Goal: Find specific page/section: Find specific page/section

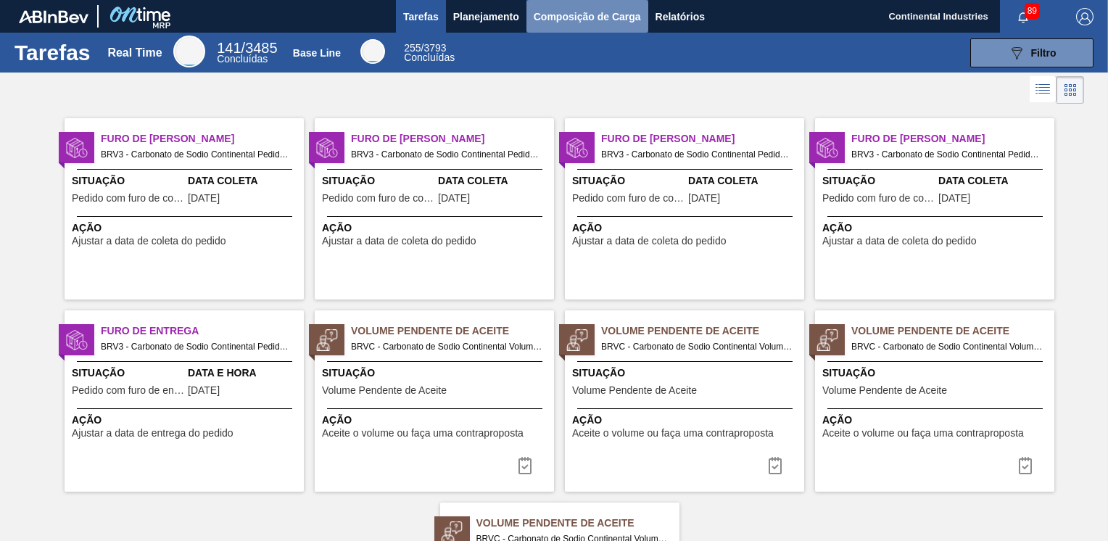
click at [577, 15] on span "Composição de Carga" at bounding box center [587, 16] width 107 height 17
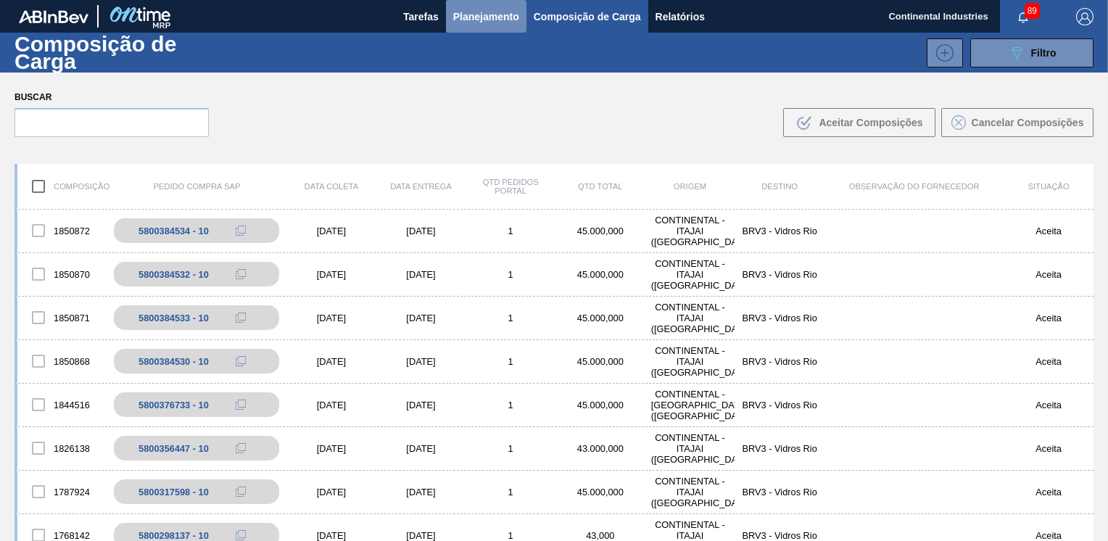
click at [504, 15] on span "Planejamento" at bounding box center [486, 16] width 66 height 17
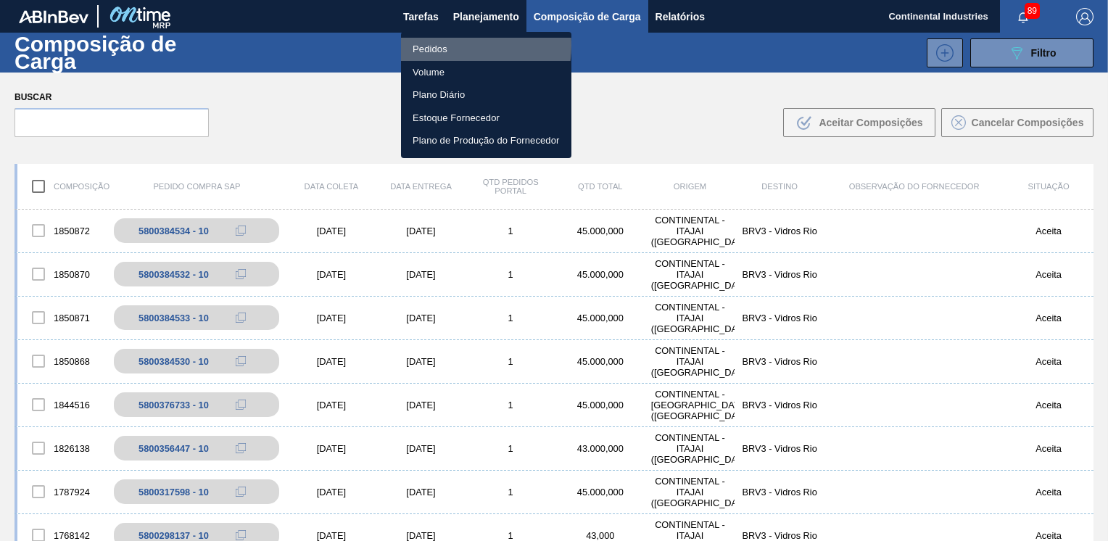
click at [442, 45] on li "Pedidos" at bounding box center [486, 49] width 170 height 23
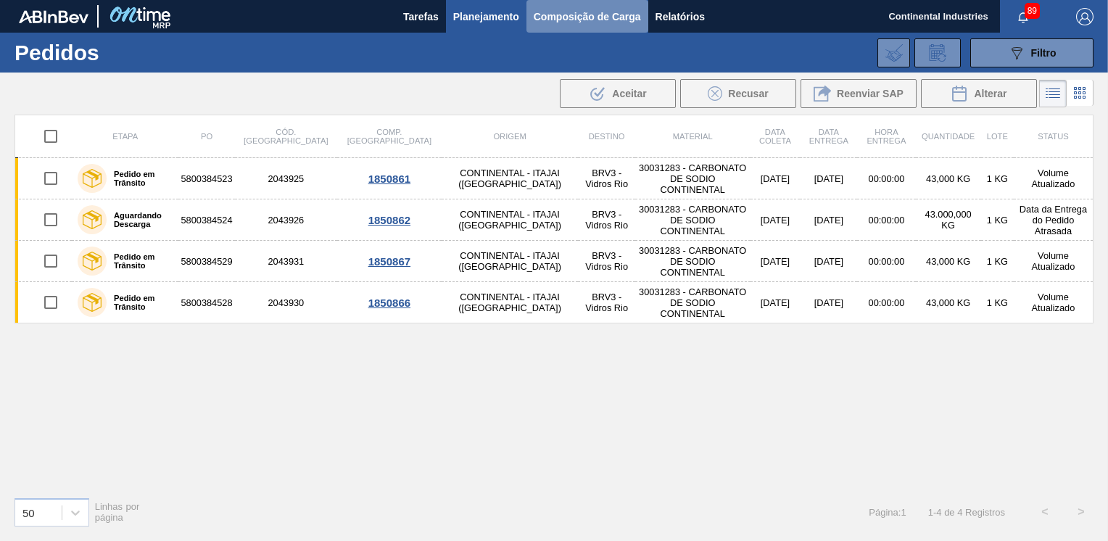
click at [574, 17] on span "Composição de Carga" at bounding box center [587, 16] width 107 height 17
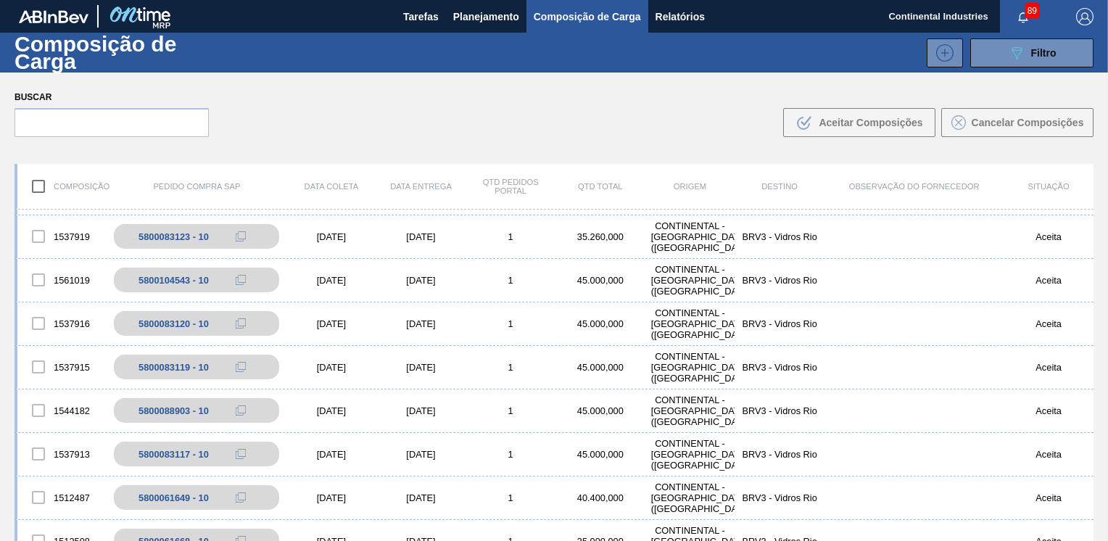
scroll to position [1427, 0]
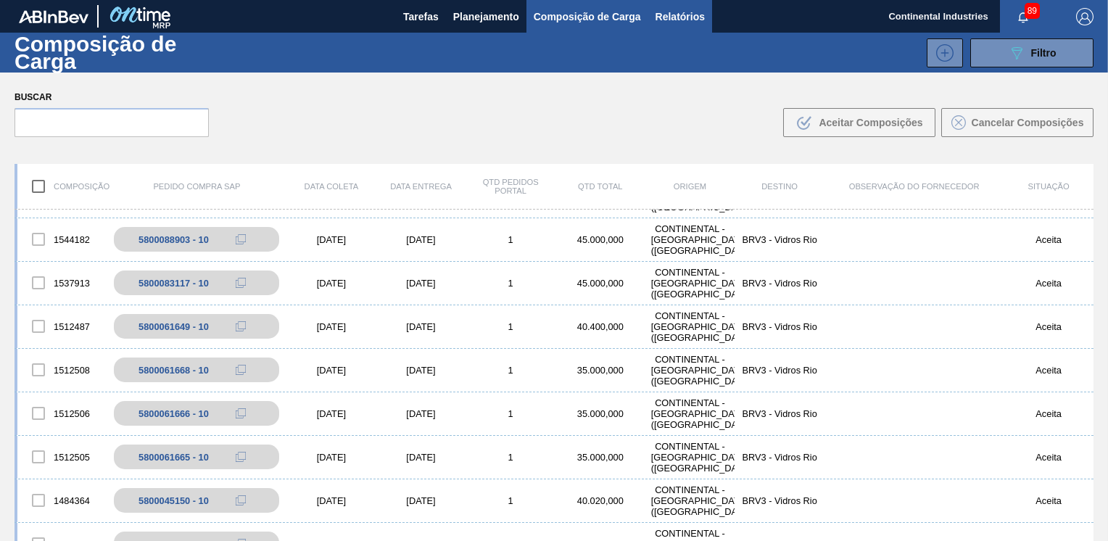
click at [678, 17] on span "Relatórios" at bounding box center [680, 16] width 49 height 17
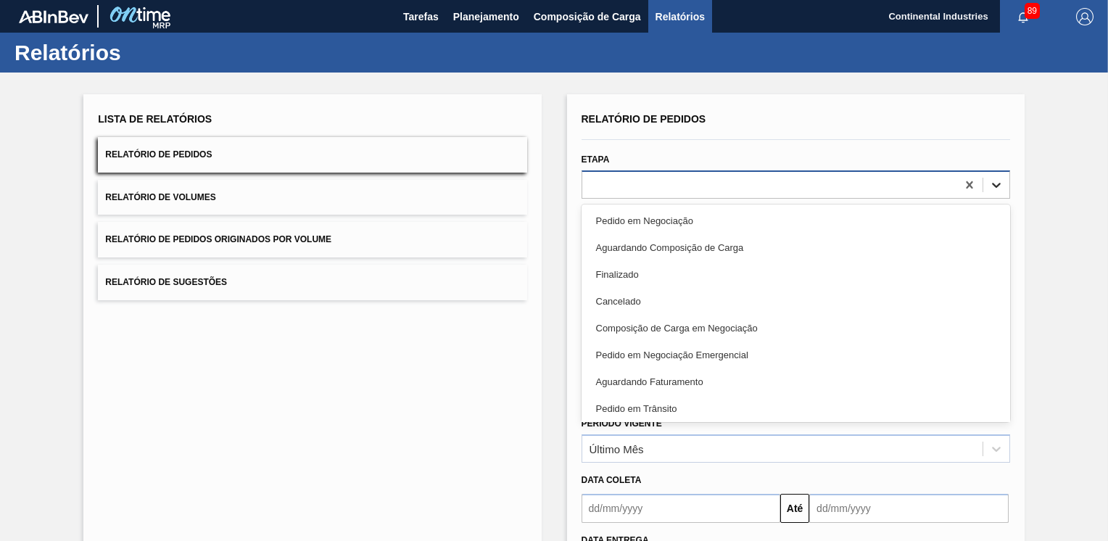
click at [993, 181] on icon at bounding box center [996, 185] width 15 height 15
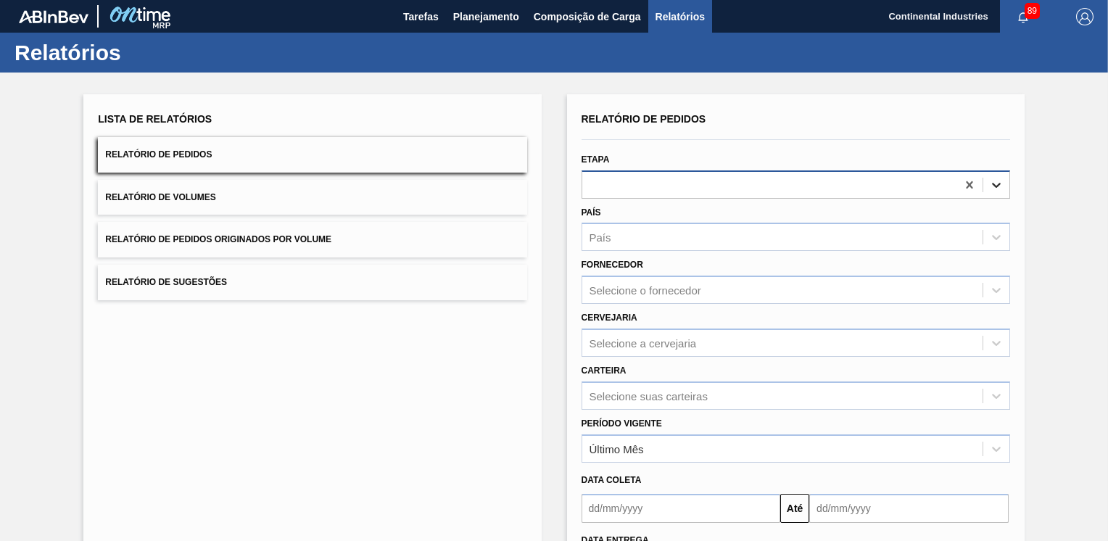
click at [1001, 186] on icon at bounding box center [996, 185] width 15 height 15
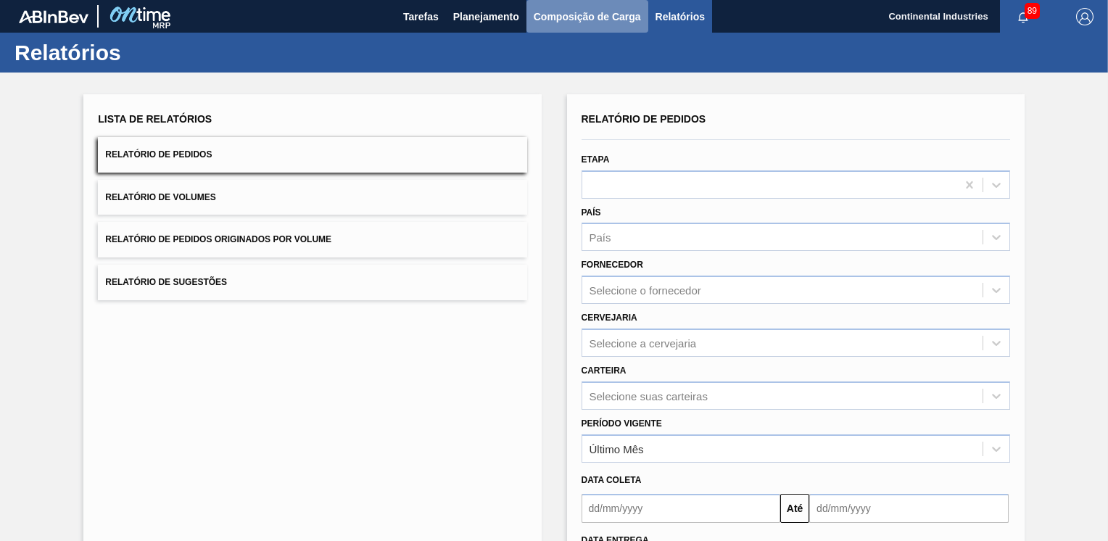
click at [574, 20] on span "Composição de Carga" at bounding box center [587, 16] width 107 height 17
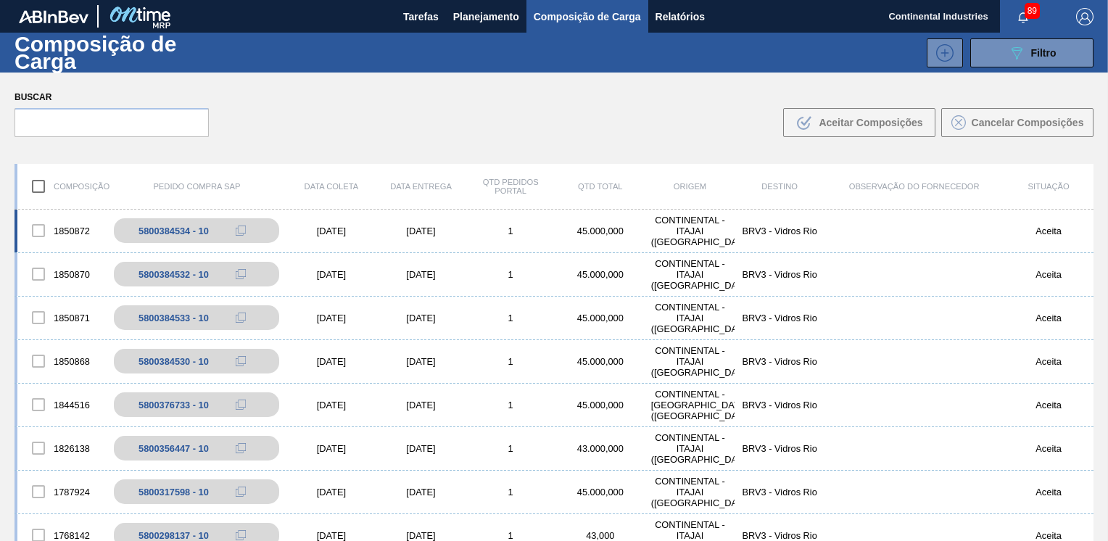
click at [42, 231] on div at bounding box center [38, 230] width 30 height 30
click at [41, 227] on div at bounding box center [38, 230] width 30 height 30
click at [34, 234] on div at bounding box center [38, 230] width 30 height 30
click at [37, 230] on div at bounding box center [38, 230] width 30 height 30
click at [32, 274] on div at bounding box center [38, 274] width 30 height 30
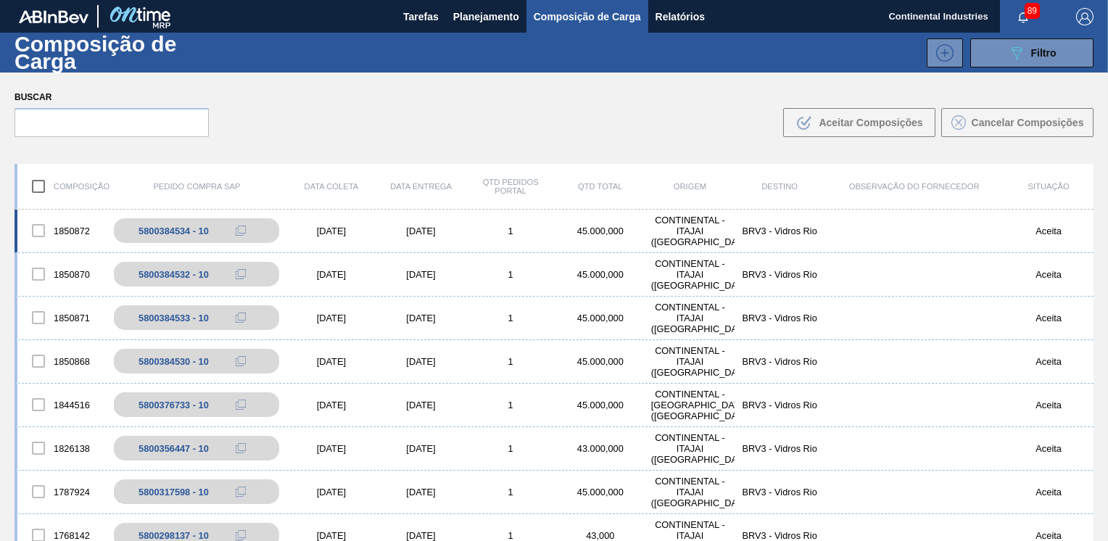
click at [36, 228] on div at bounding box center [38, 230] width 30 height 30
drag, startPoint x: 38, startPoint y: 279, endPoint x: 36, endPoint y: 269, distance: 10.3
click at [38, 277] on div at bounding box center [38, 274] width 30 height 30
click at [36, 229] on div at bounding box center [38, 230] width 30 height 30
click at [44, 403] on div at bounding box center [38, 404] width 30 height 30
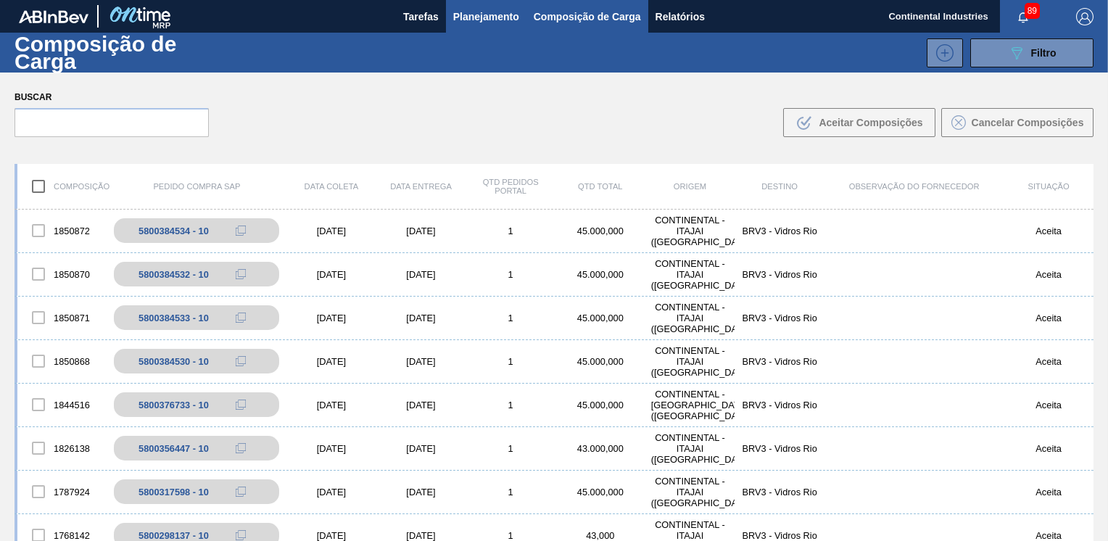
click at [494, 19] on span "Planejamento" at bounding box center [486, 16] width 66 height 17
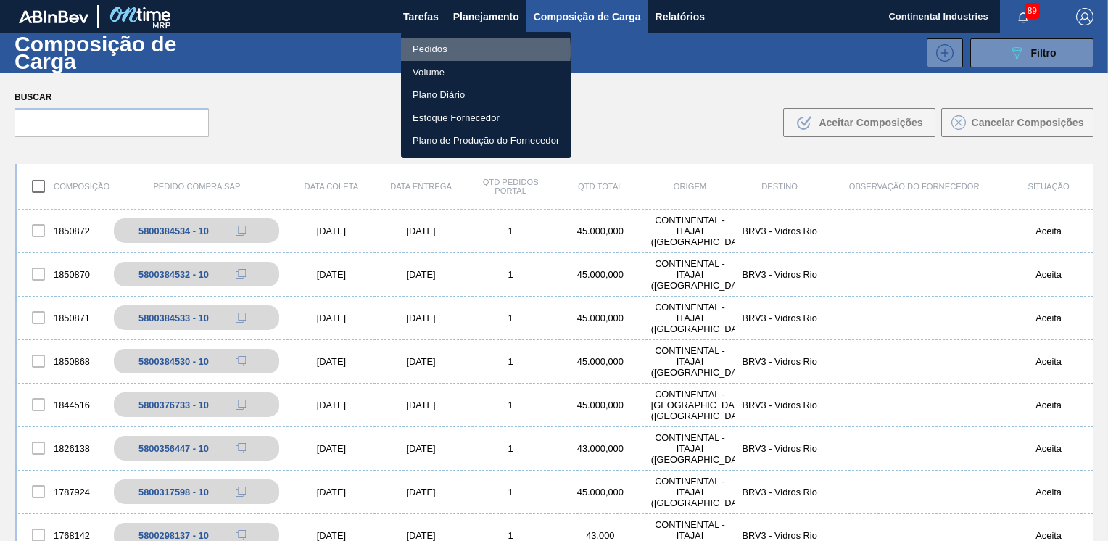
click at [440, 51] on li "Pedidos" at bounding box center [486, 49] width 170 height 23
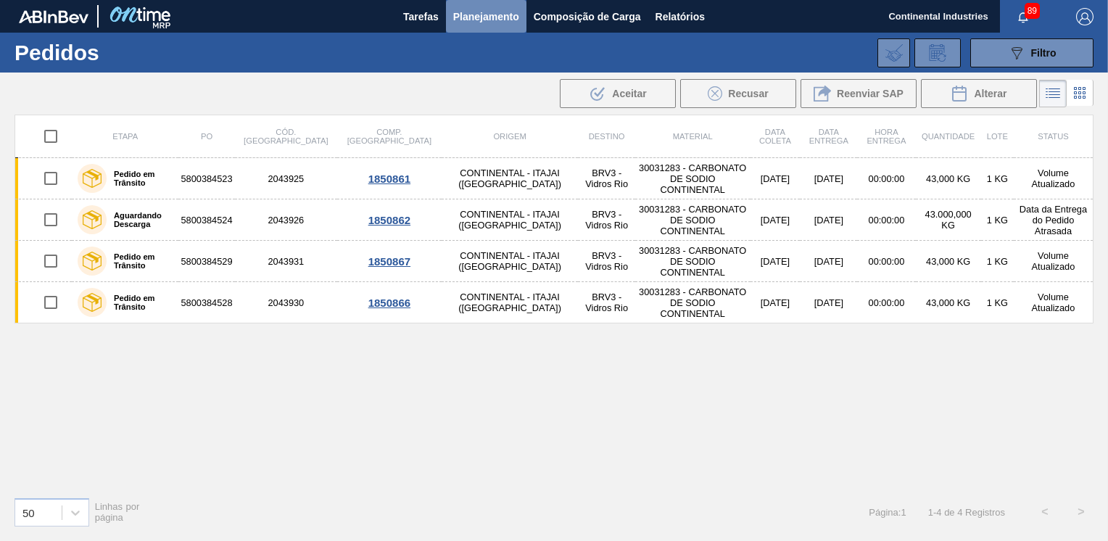
click at [490, 13] on span "Planejamento" at bounding box center [486, 16] width 66 height 17
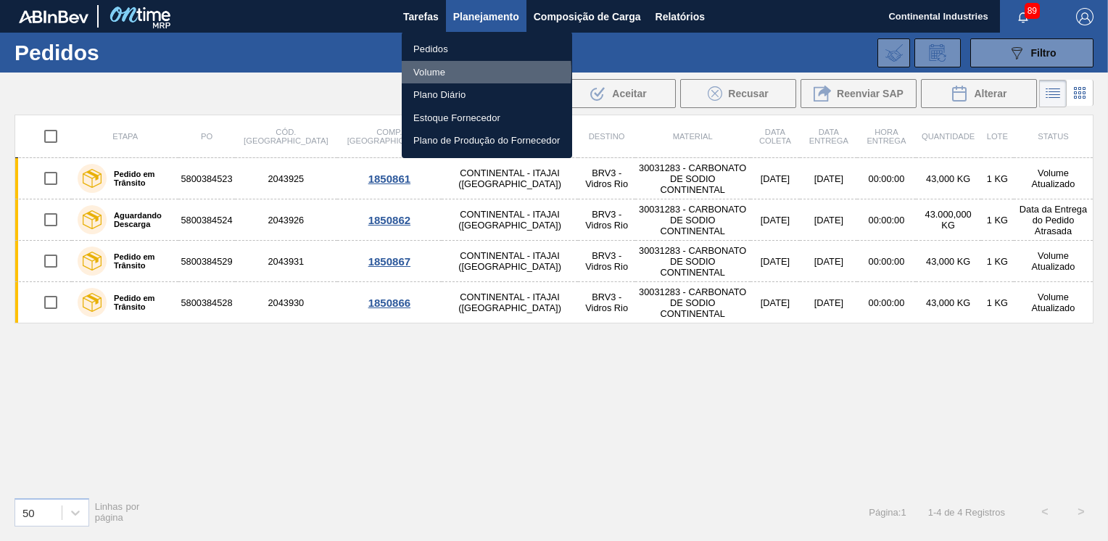
click at [439, 71] on li "Volume" at bounding box center [487, 72] width 170 height 23
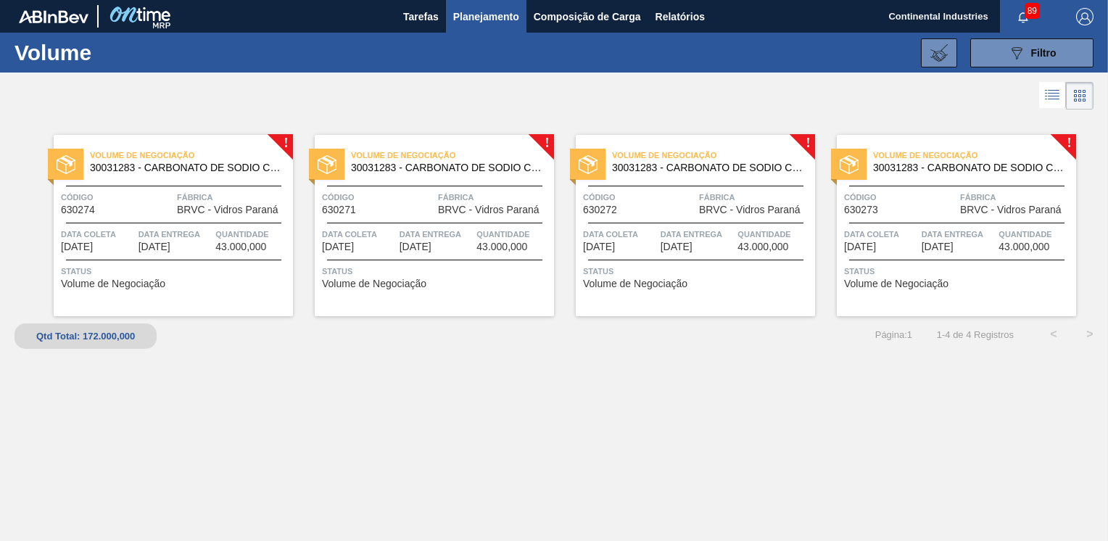
click at [475, 18] on span "Planejamento" at bounding box center [486, 16] width 66 height 17
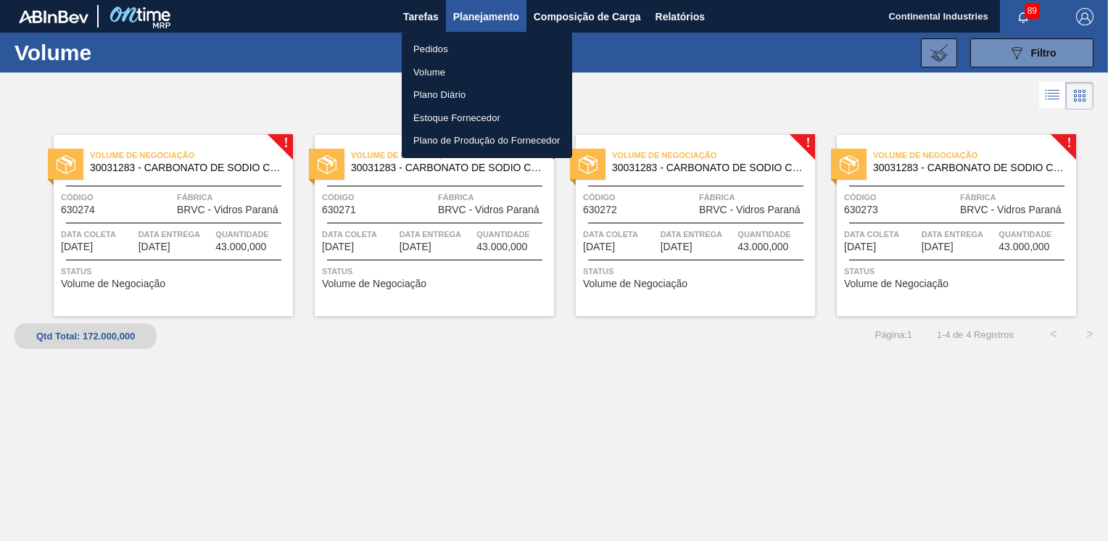
click at [437, 45] on li "Pedidos" at bounding box center [487, 49] width 170 height 23
